Goal: Information Seeking & Learning: Learn about a topic

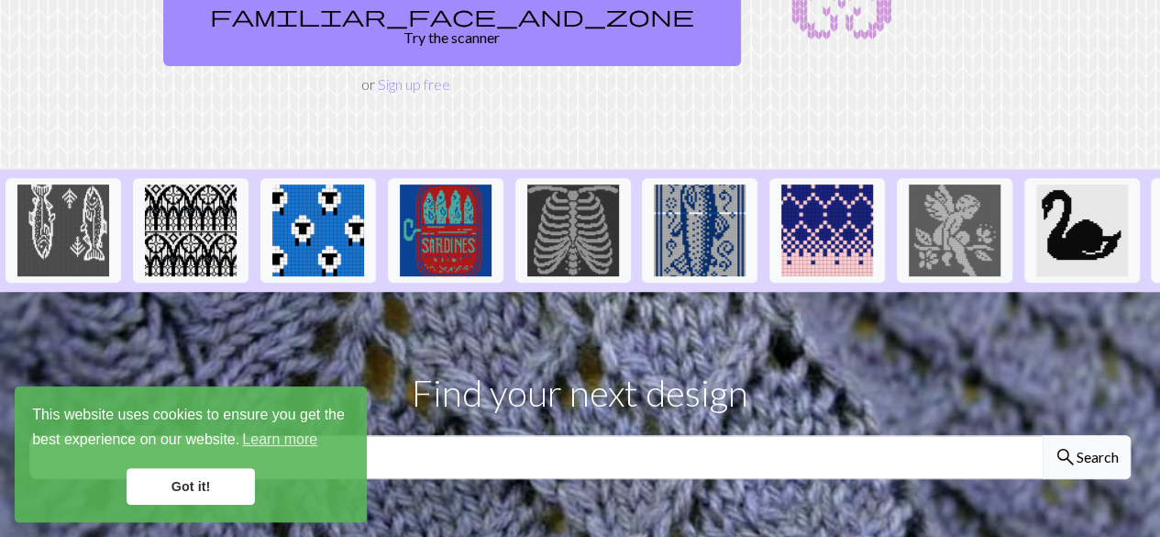
scroll to position [294, 0]
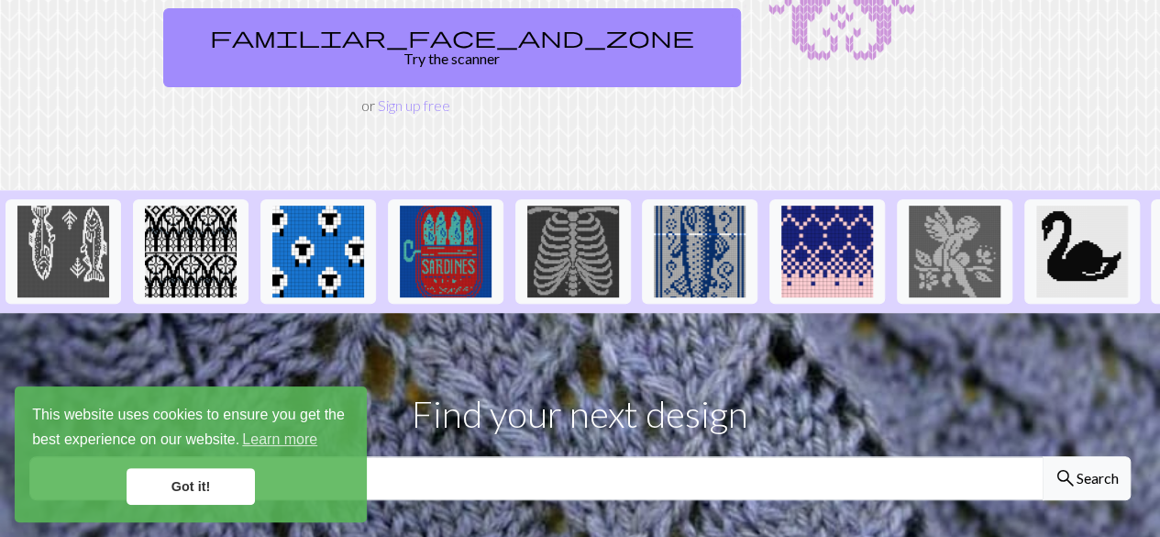
click at [217, 504] on link "Got it!" at bounding box center [191, 486] width 128 height 37
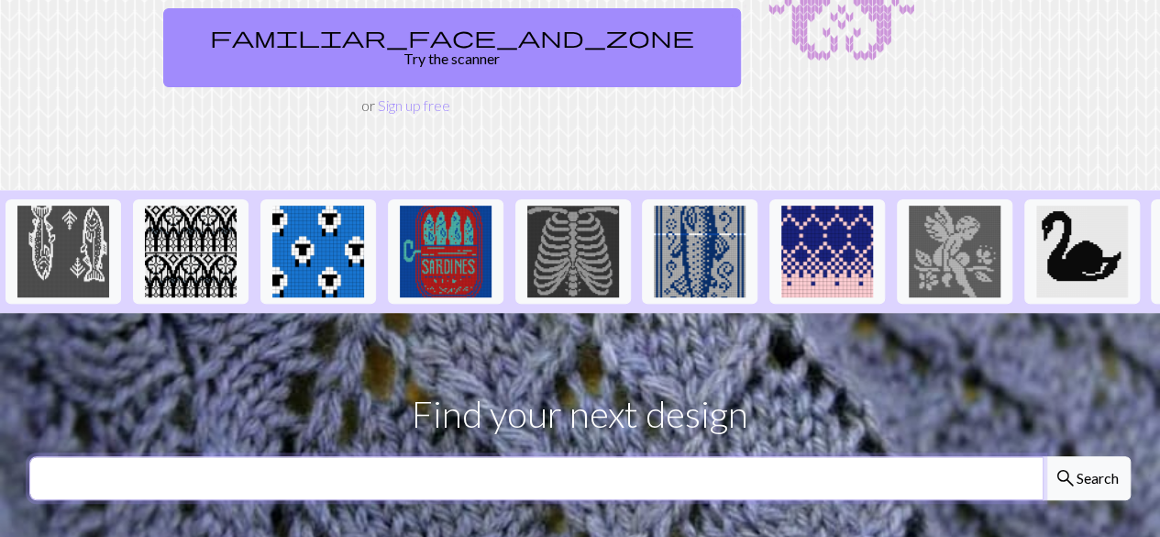
click at [345, 456] on input "text" at bounding box center [536, 478] width 1014 height 44
type input "MINIMALIST"
click at [1043, 456] on button "search Search" at bounding box center [1087, 478] width 88 height 44
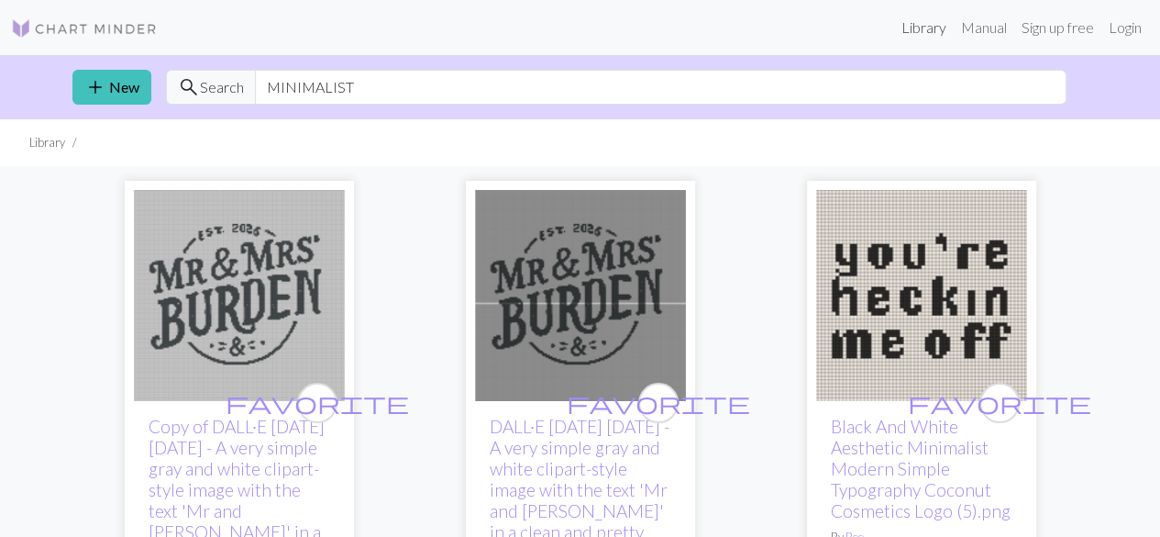
click at [909, 25] on link "Library" at bounding box center [924, 27] width 60 height 37
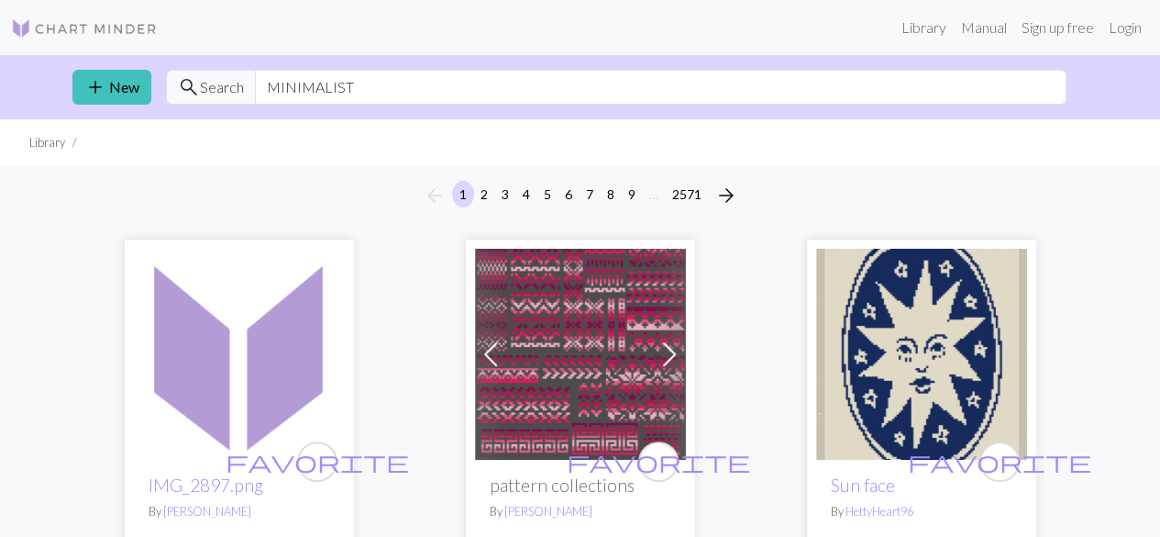
click at [216, 87] on span "Search" at bounding box center [222, 87] width 44 height 22
click at [182, 87] on span "search" at bounding box center [189, 87] width 22 height 26
click at [308, 83] on input "MINIMALIST" at bounding box center [661, 87] width 812 height 35
click at [497, 96] on input "text" at bounding box center [661, 87] width 812 height 35
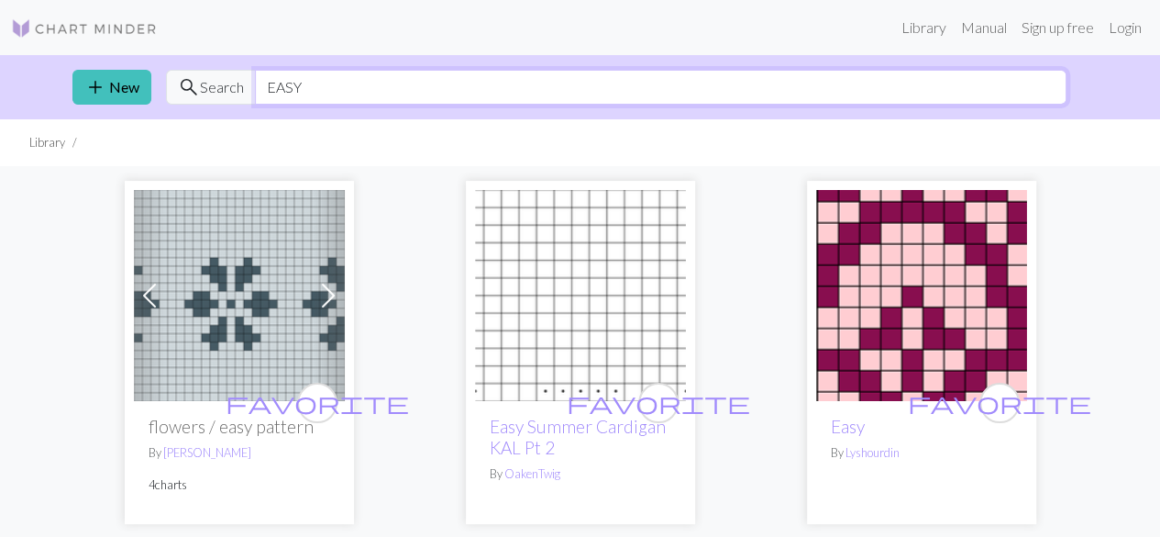
click at [287, 75] on input "EASY" at bounding box center [661, 87] width 812 height 35
type input "TRANSITION"
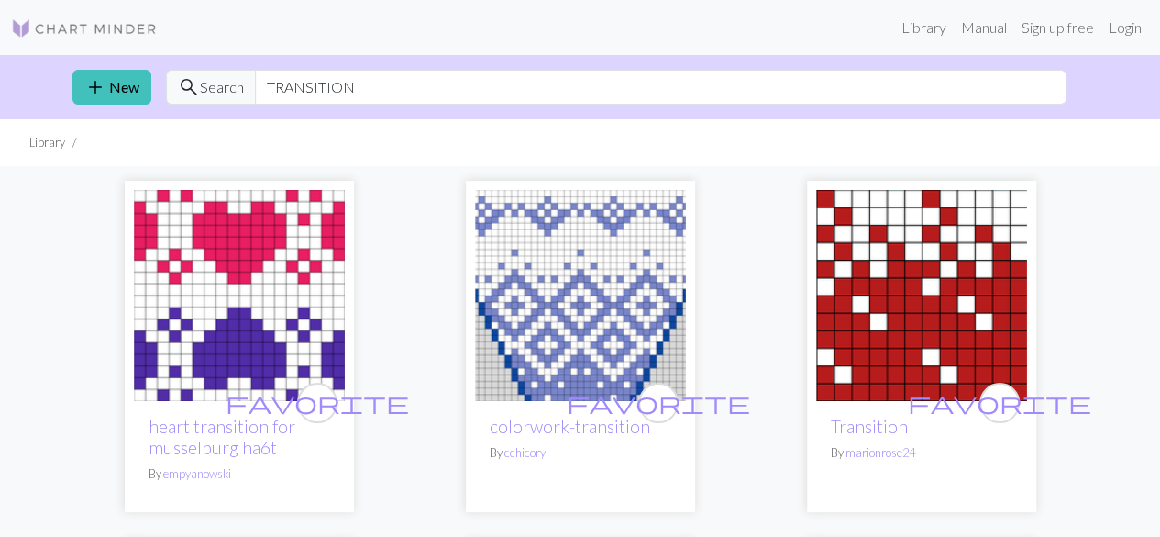
click at [899, 276] on img at bounding box center [921, 295] width 211 height 211
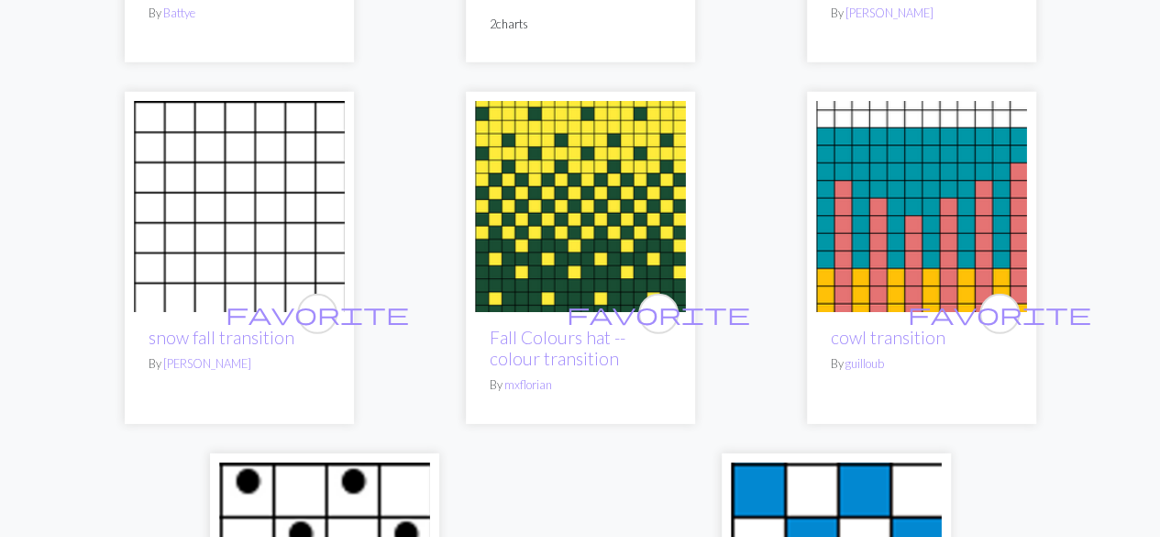
scroll to position [2698, 0]
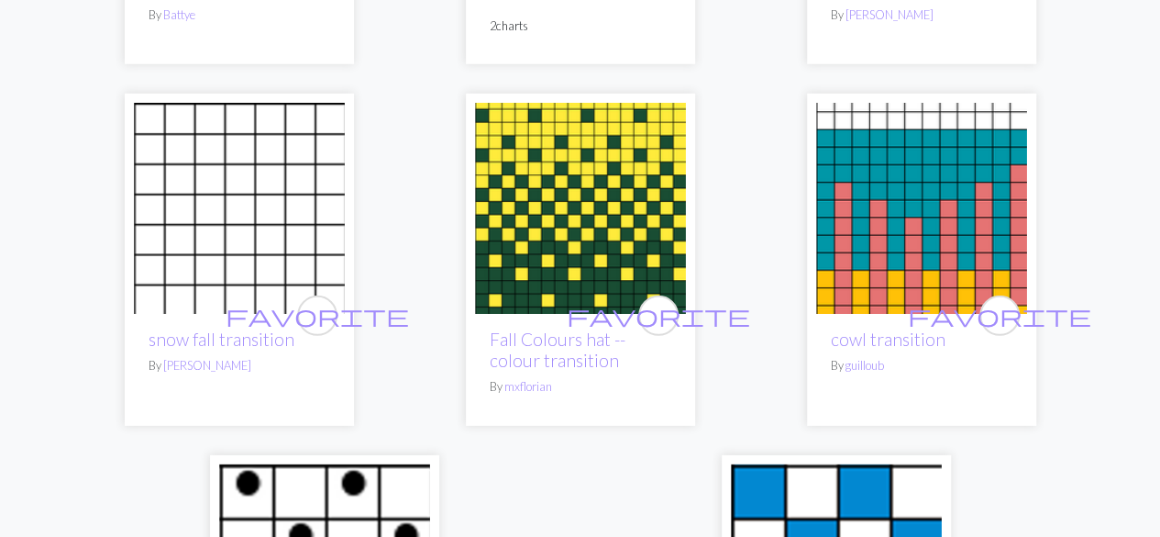
click at [574, 242] on img at bounding box center [580, 208] width 211 height 211
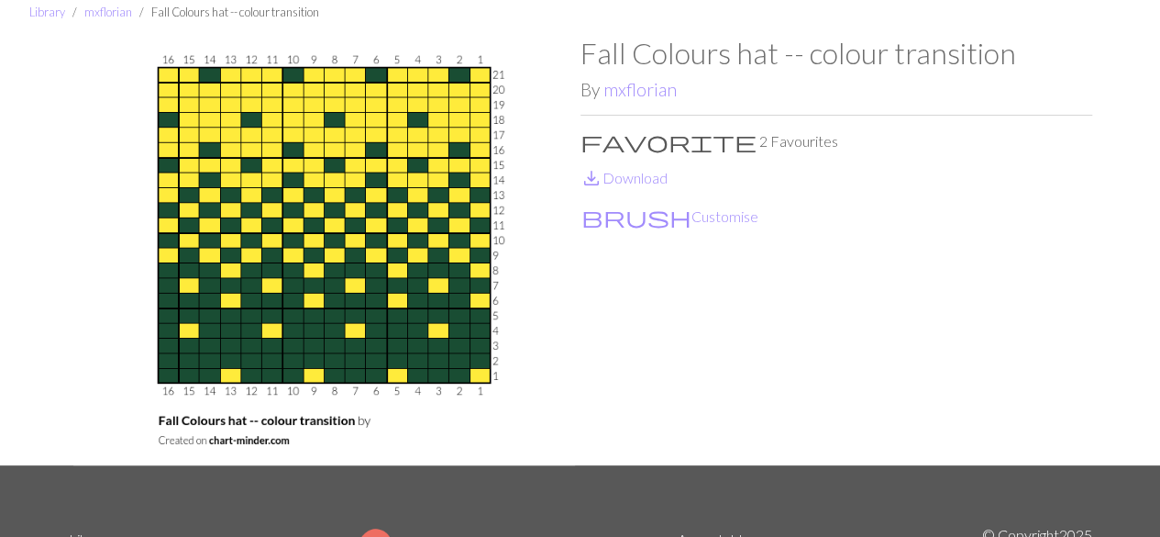
scroll to position [79, 0]
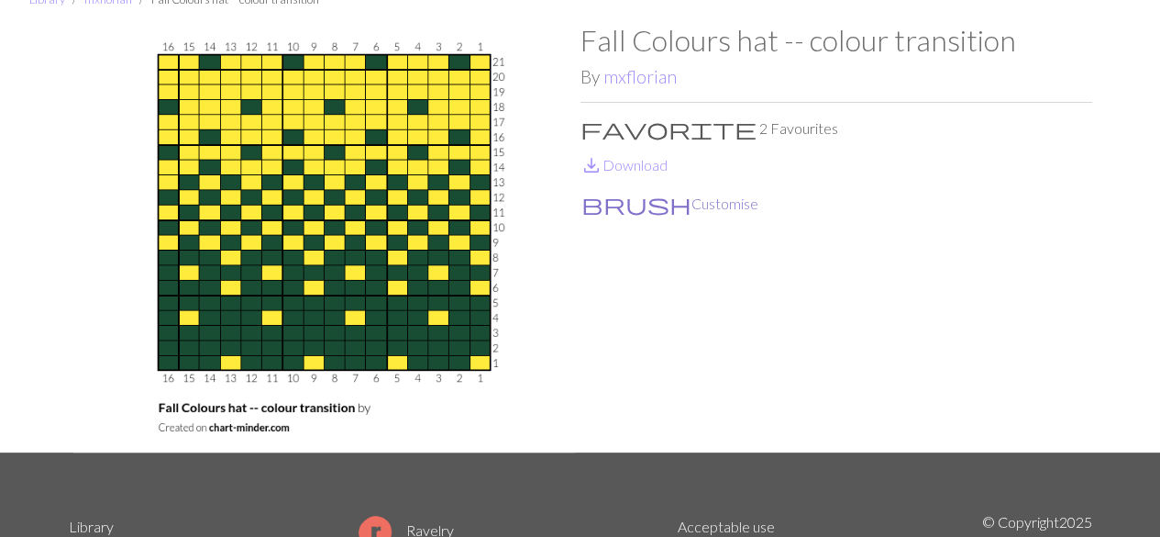
click at [631, 205] on button "brush Customise" at bounding box center [670, 204] width 179 height 24
